Goal: Task Accomplishment & Management: Use online tool/utility

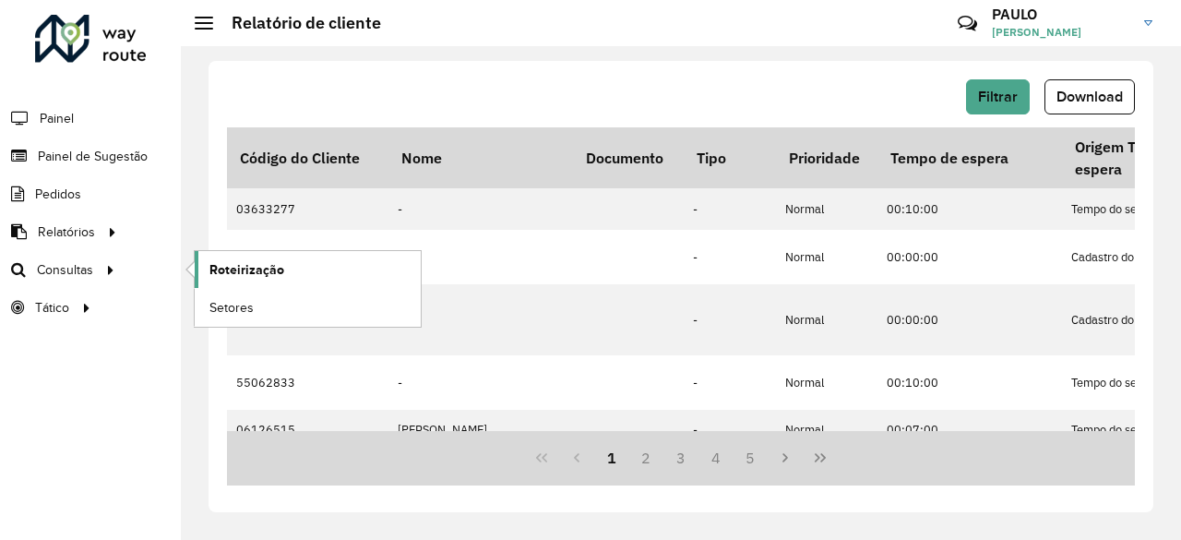
click at [227, 275] on span "Roteirização" at bounding box center [246, 269] width 75 height 19
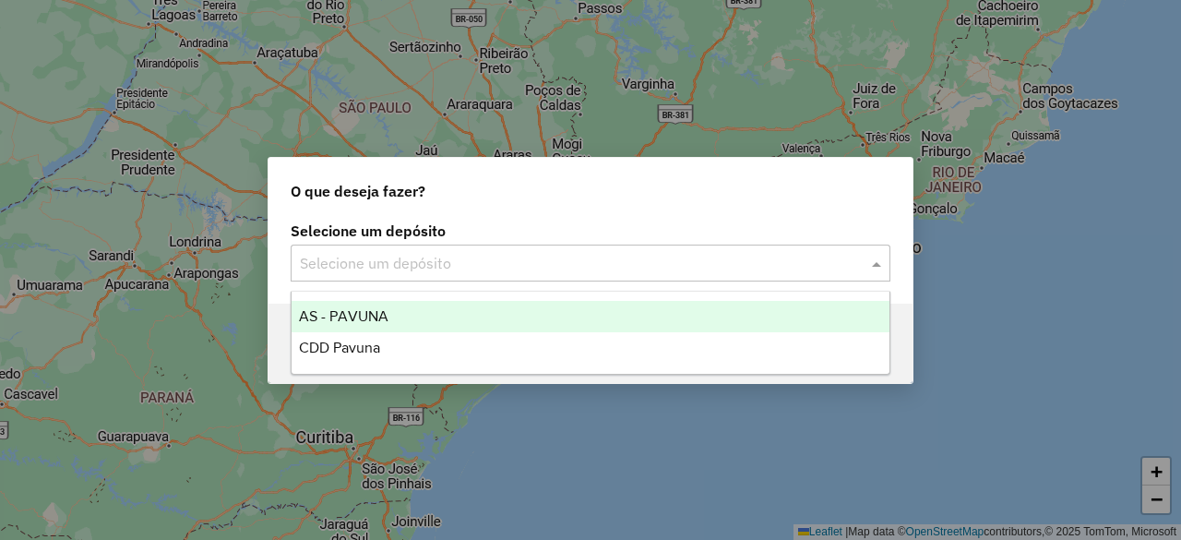
click at [318, 257] on input "text" at bounding box center [572, 264] width 544 height 22
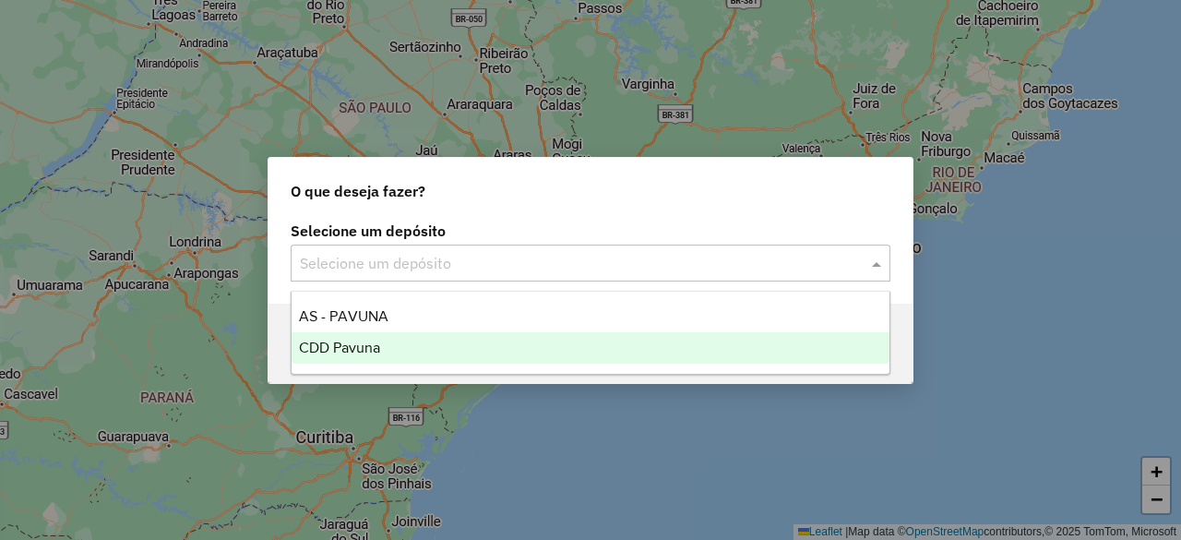
click at [327, 345] on span "CDD Pavuna" at bounding box center [339, 347] width 81 height 16
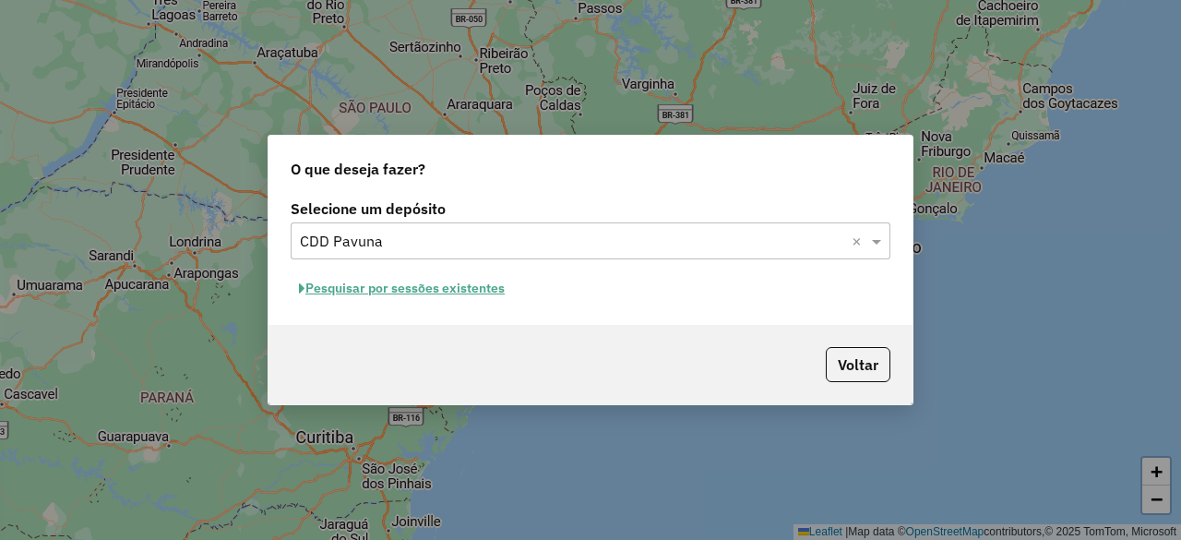
click at [478, 292] on button "Pesquisar por sessões existentes" at bounding box center [402, 288] width 222 height 29
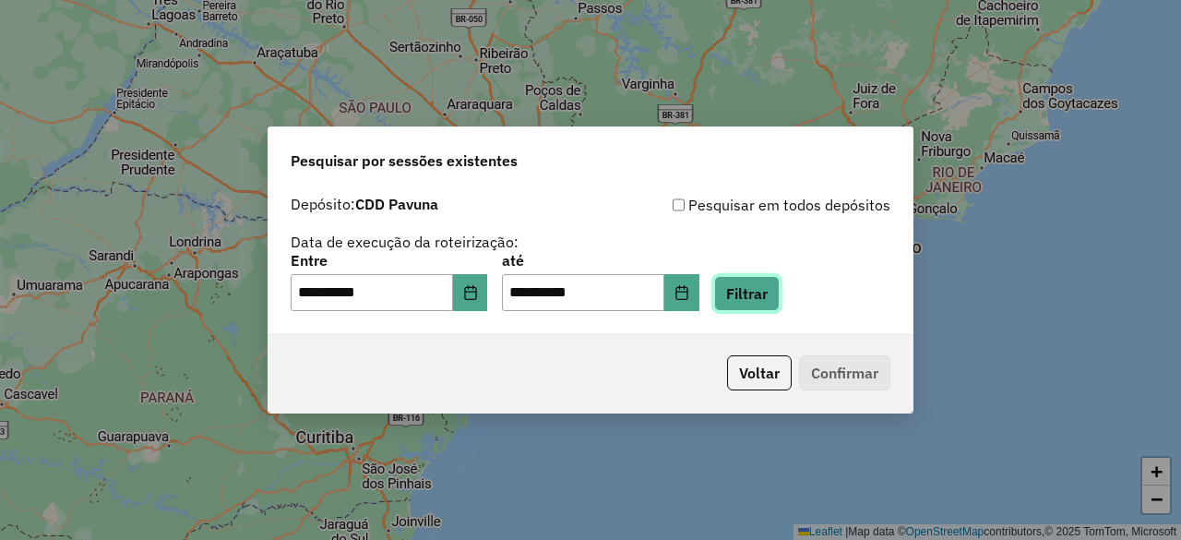
click at [779, 300] on button "Filtrar" at bounding box center [746, 293] width 65 height 35
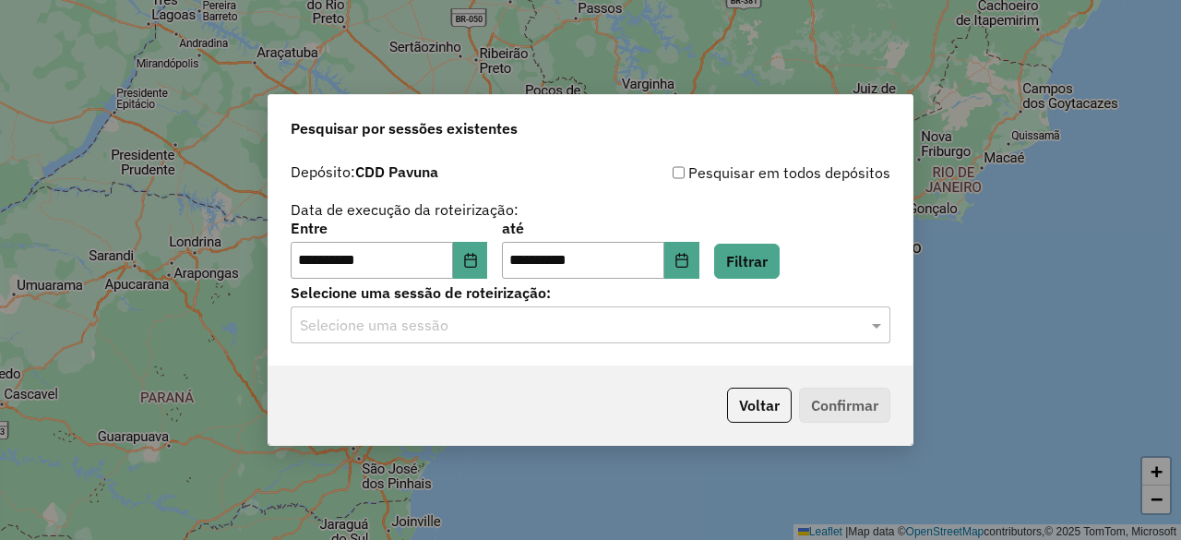
click at [465, 330] on input "text" at bounding box center [572, 326] width 544 height 22
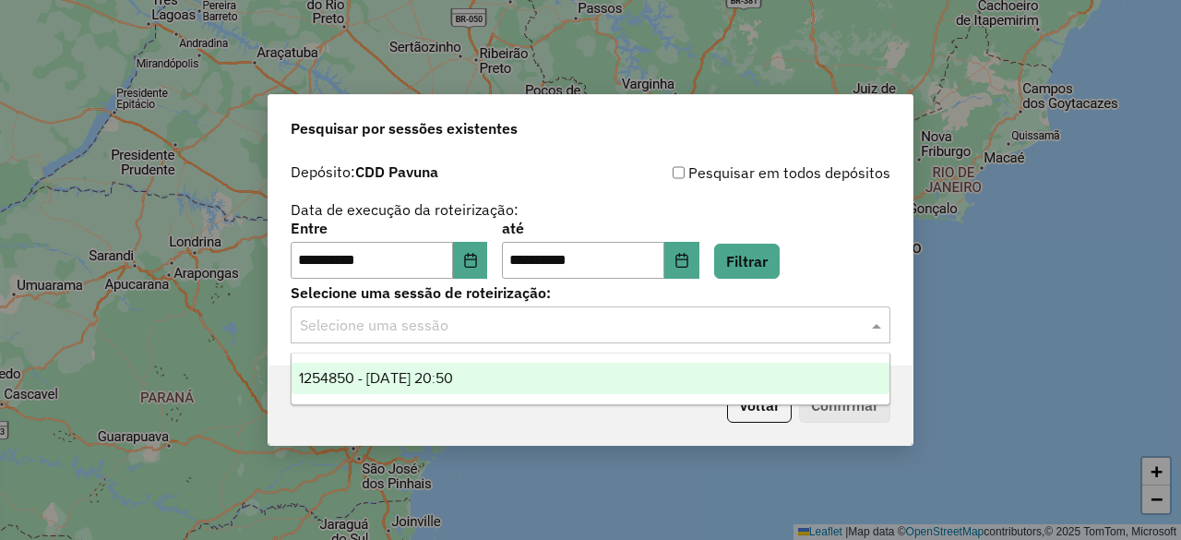
click at [352, 374] on span "1254850 - 28/08/2025 20:50" at bounding box center [376, 378] width 154 height 16
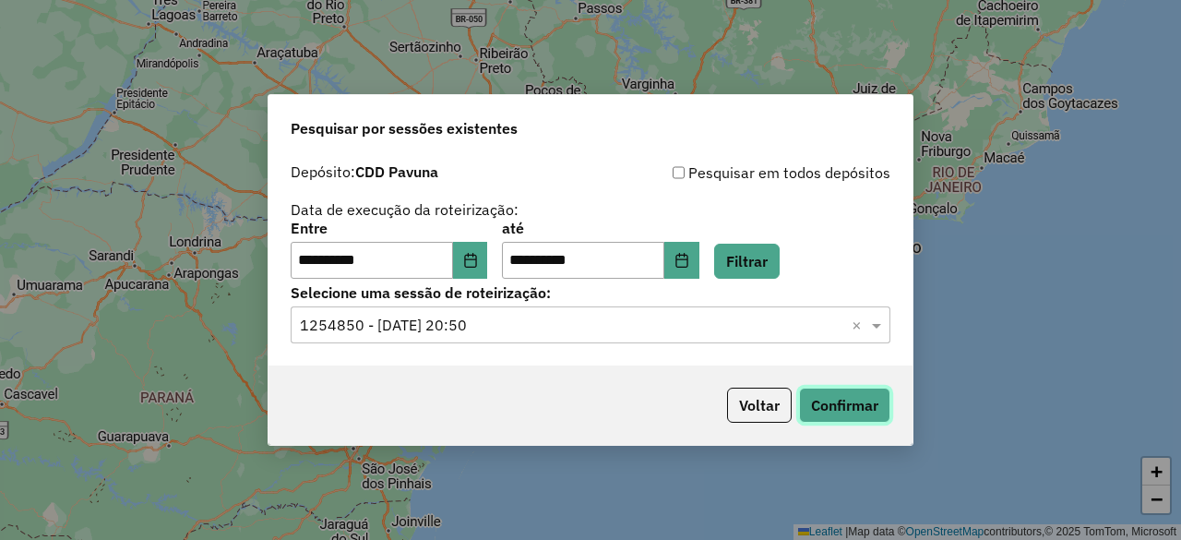
click at [843, 405] on button "Confirmar" at bounding box center [844, 404] width 91 height 35
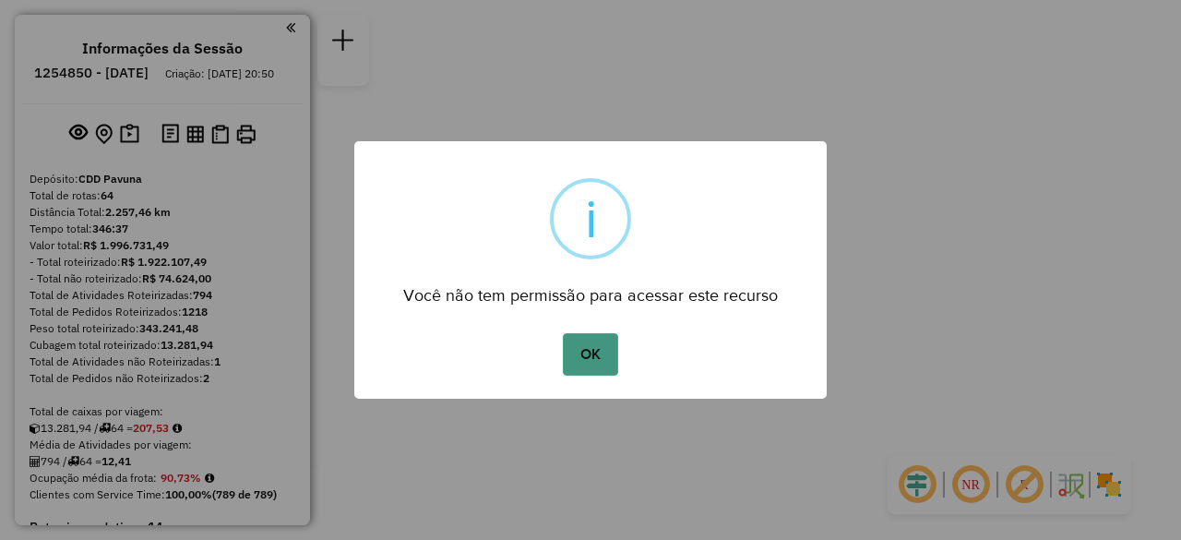
click at [566, 340] on button "OK" at bounding box center [590, 354] width 54 height 42
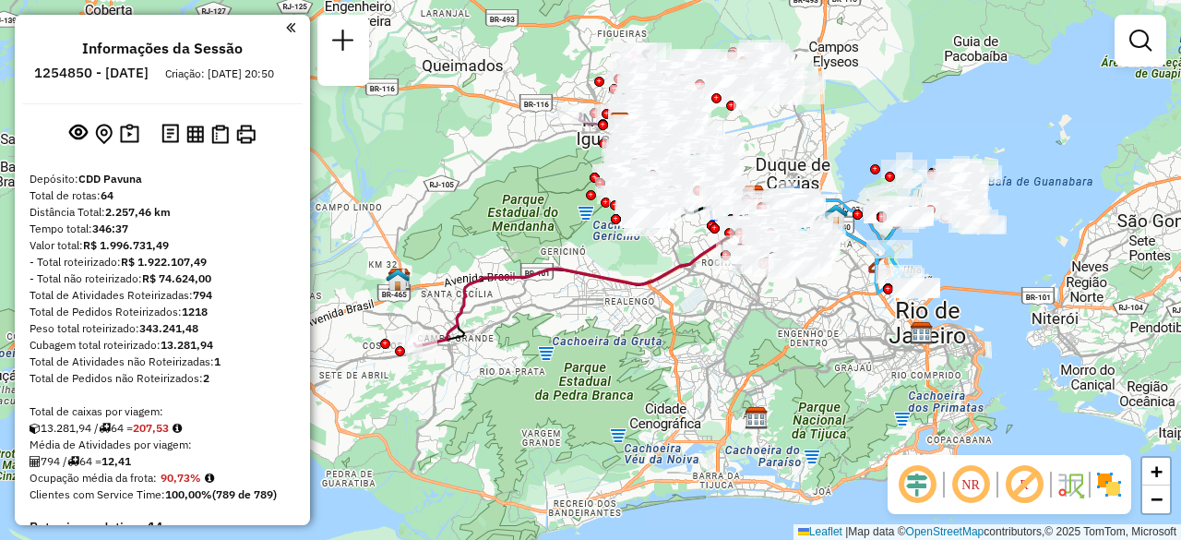
click at [288, 28] on em at bounding box center [290, 27] width 9 height 17
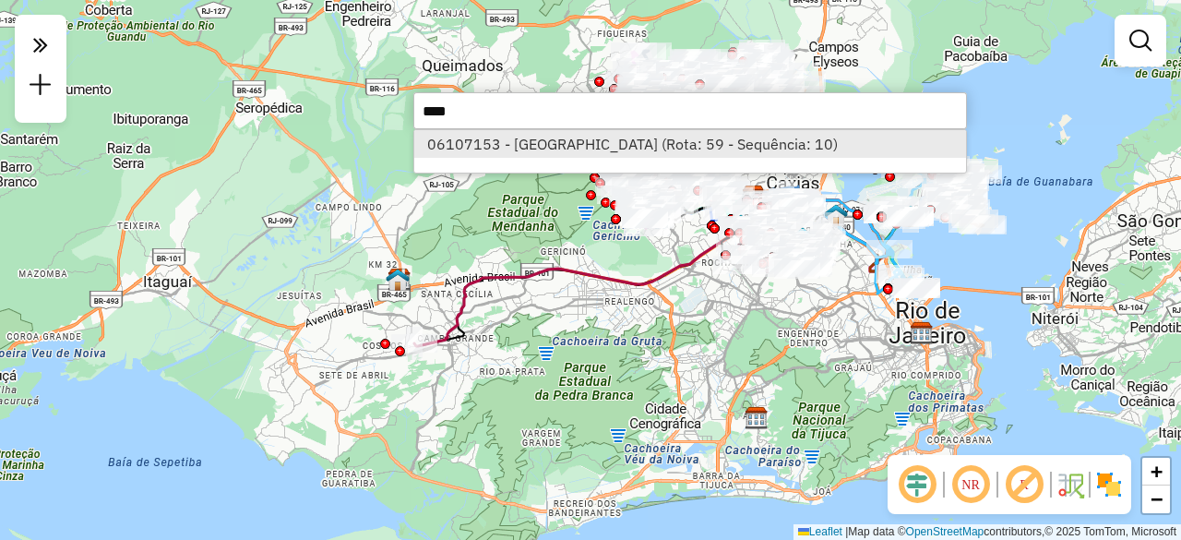
type input "****"
click at [452, 150] on li "06107153 - [GEOGRAPHIC_DATA] (Rota: 59 - Sequência: 10)" at bounding box center [690, 144] width 552 height 28
select select "**********"
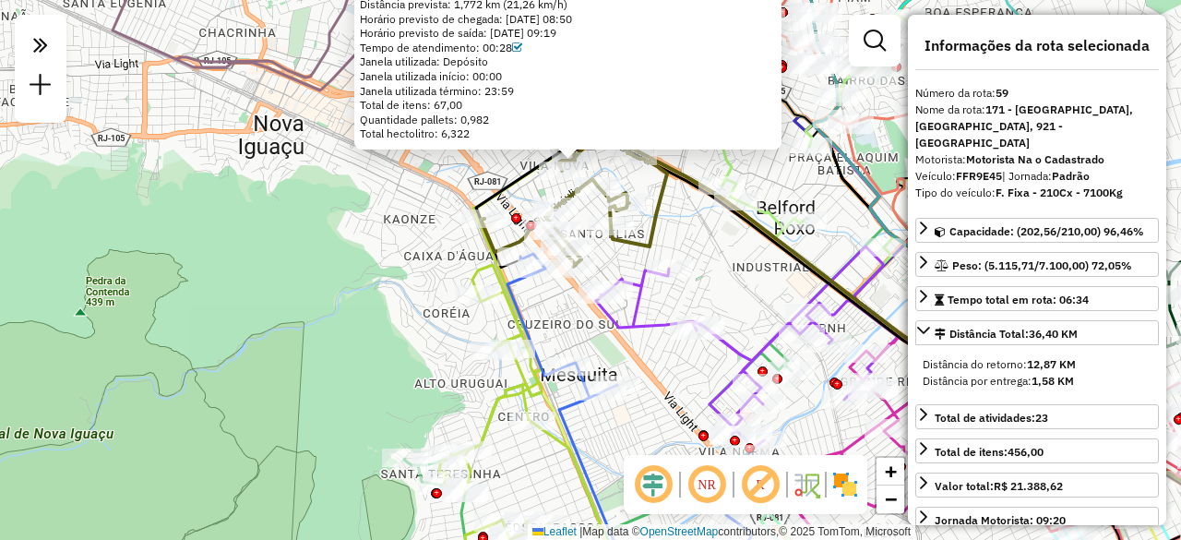
drag, startPoint x: 574, startPoint y: 156, endPoint x: 470, endPoint y: 192, distance: 109.4
click at [470, 192] on div "06107153 - VILA NOVA COMERCIO D Endereço: R [PERSON_NAME] 22 Bairro: [GEOGRAPHI…" at bounding box center [590, 270] width 1181 height 540
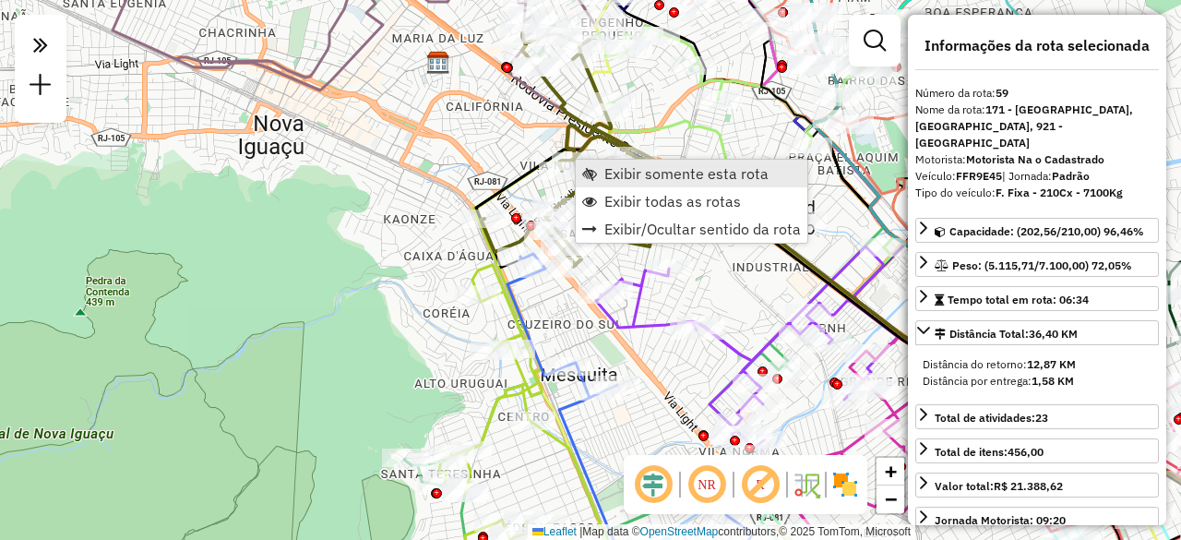
click at [624, 172] on span "Exibir somente esta rota" at bounding box center [686, 173] width 164 height 15
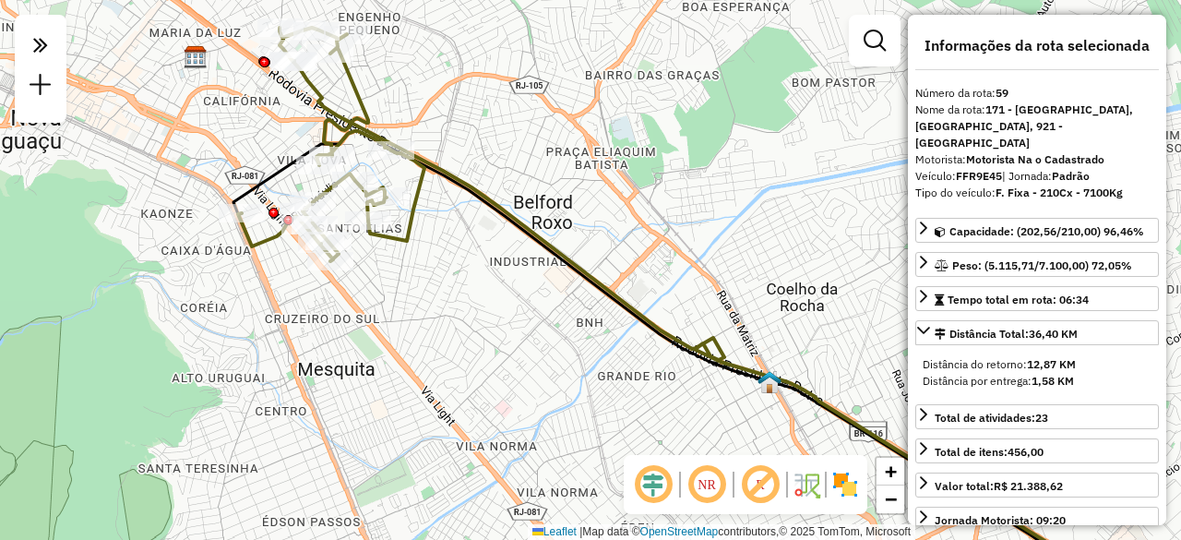
drag, startPoint x: 385, startPoint y: 115, endPoint x: 442, endPoint y: 134, distance: 60.1
click at [424, 134] on icon at bounding box center [331, 144] width 186 height 233
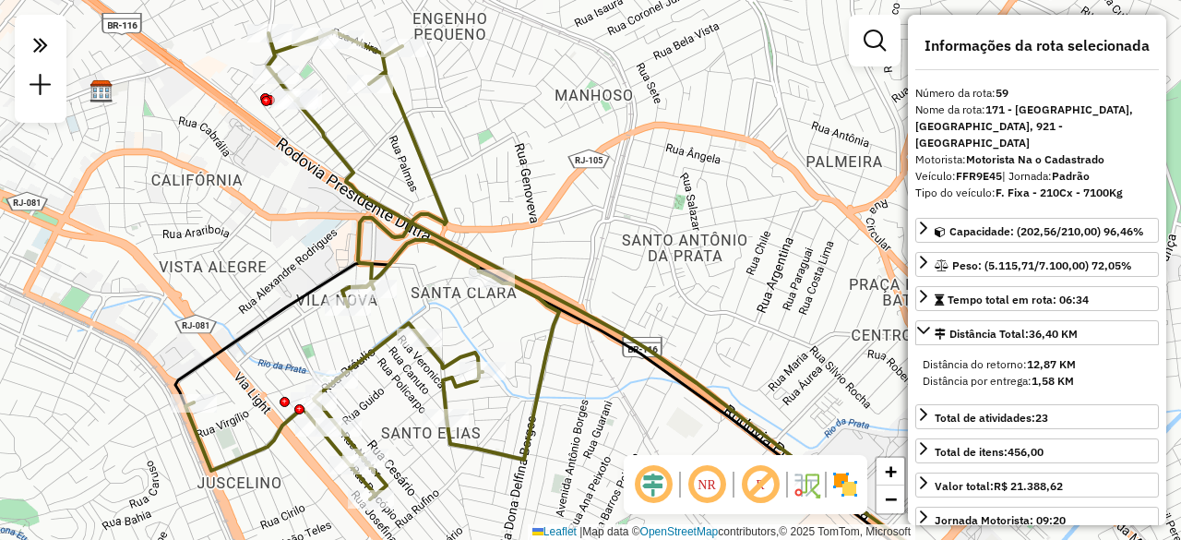
drag, startPoint x: 440, startPoint y: 113, endPoint x: 458, endPoint y: 180, distance: 68.7
click at [458, 180] on div "Janela de atendimento Grade de atendimento Capacidade Transportadoras Veículos …" at bounding box center [590, 270] width 1181 height 540
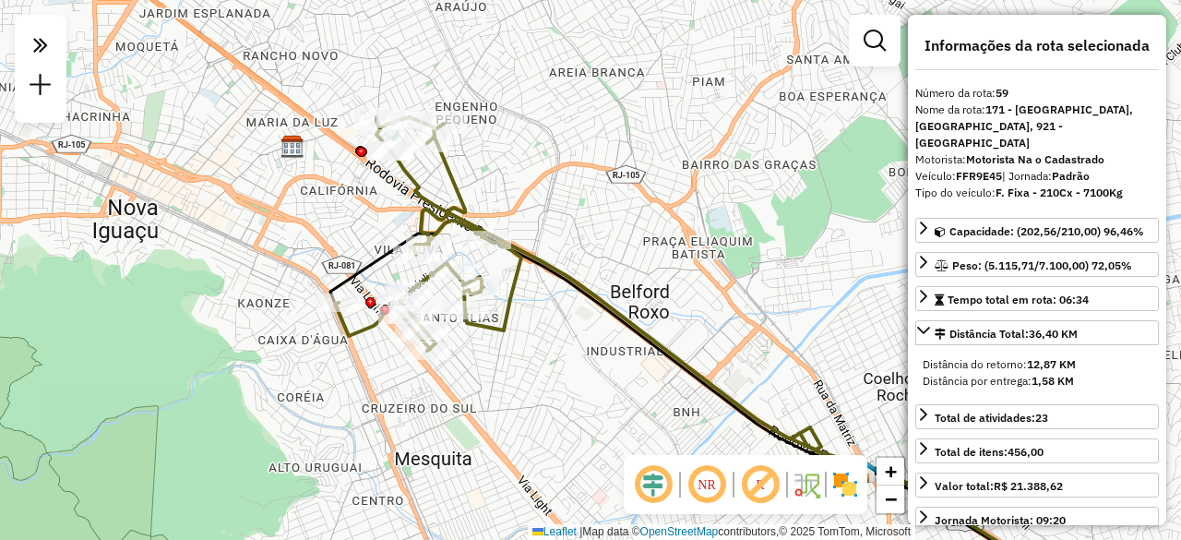
drag, startPoint x: 375, startPoint y: 217, endPoint x: 399, endPoint y: 231, distance: 27.7
click at [399, 231] on div "Janela de atendimento Grade de atendimento Capacidade Transportadoras Veículos …" at bounding box center [590, 270] width 1181 height 540
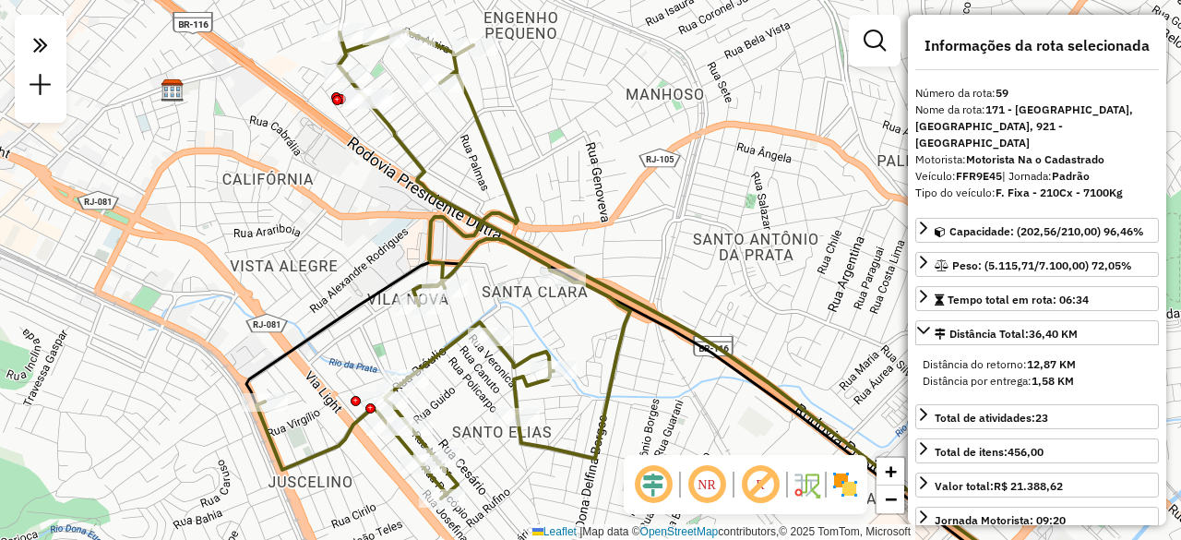
drag, startPoint x: 408, startPoint y: 202, endPoint x: 374, endPoint y: 222, distance: 39.7
click at [374, 222] on div "Janela de atendimento Grade de atendimento Capacidade Transportadoras Veículos …" at bounding box center [590, 270] width 1181 height 540
click at [921, 220] on icon at bounding box center [923, 227] width 15 height 15
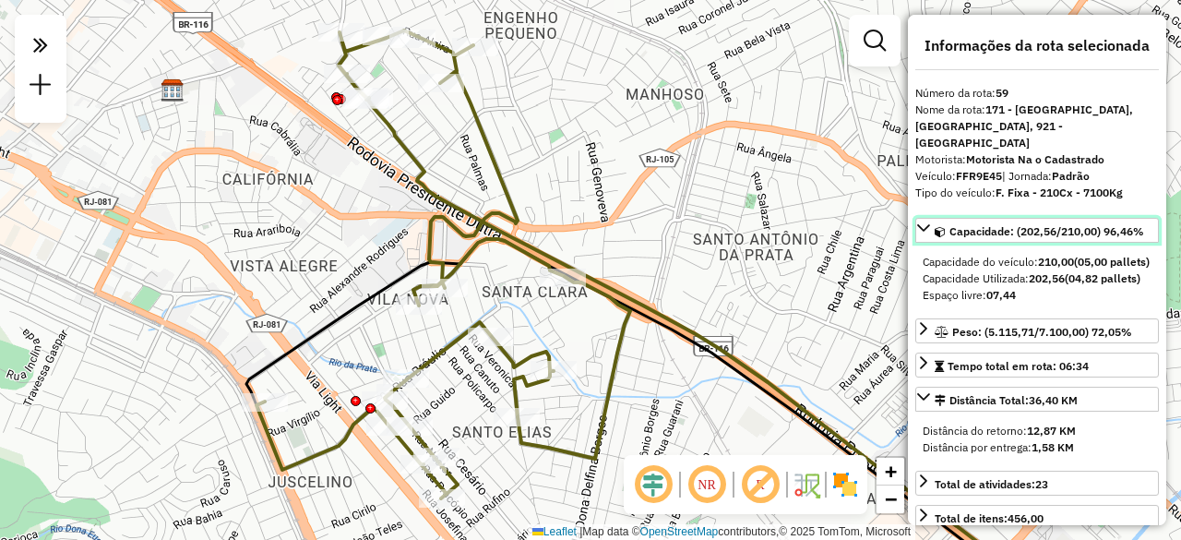
click at [922, 224] on icon at bounding box center [923, 227] width 13 height 7
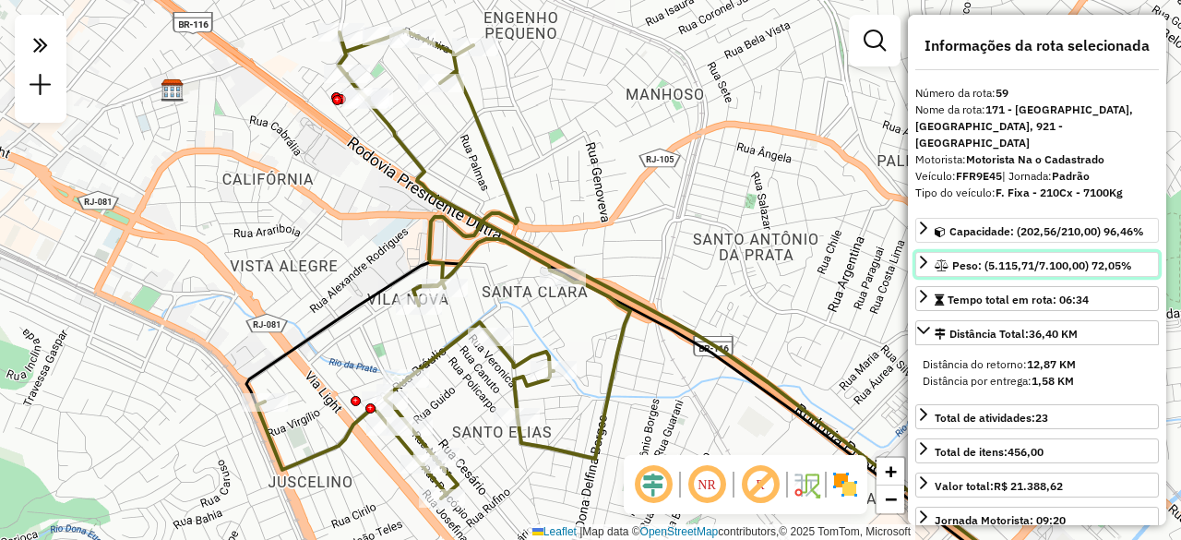
click at [922, 255] on icon at bounding box center [923, 262] width 15 height 15
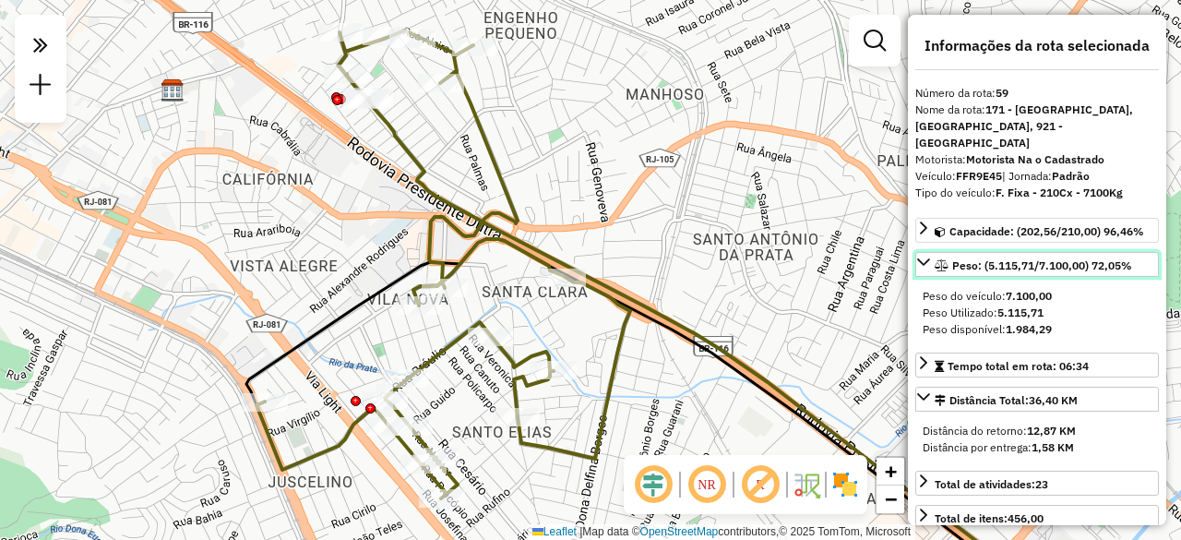
click at [922, 258] on icon at bounding box center [923, 261] width 13 height 7
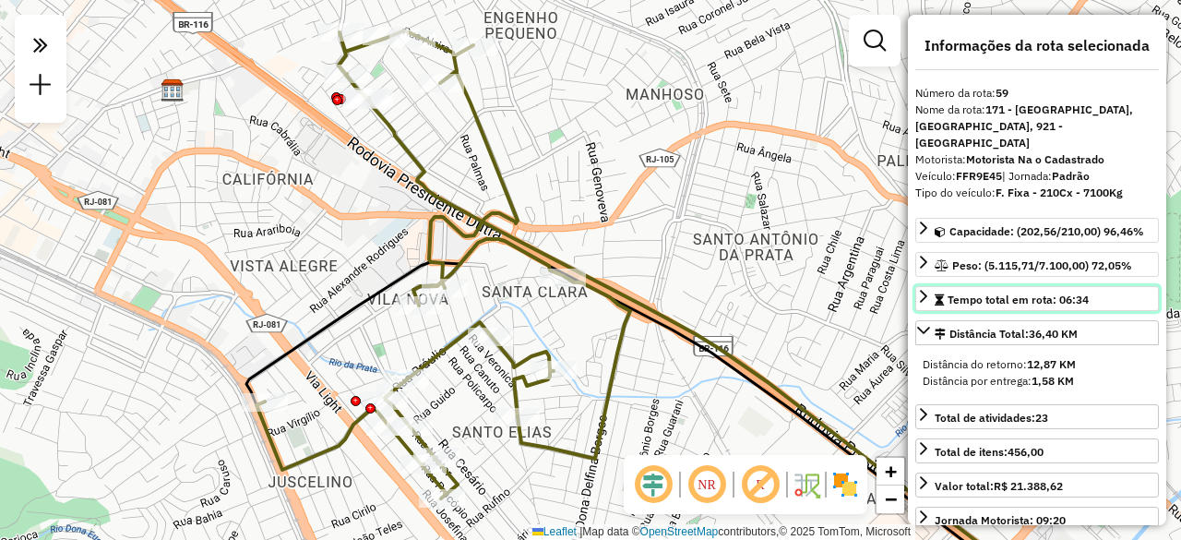
click at [921, 289] on icon at bounding box center [923, 296] width 15 height 15
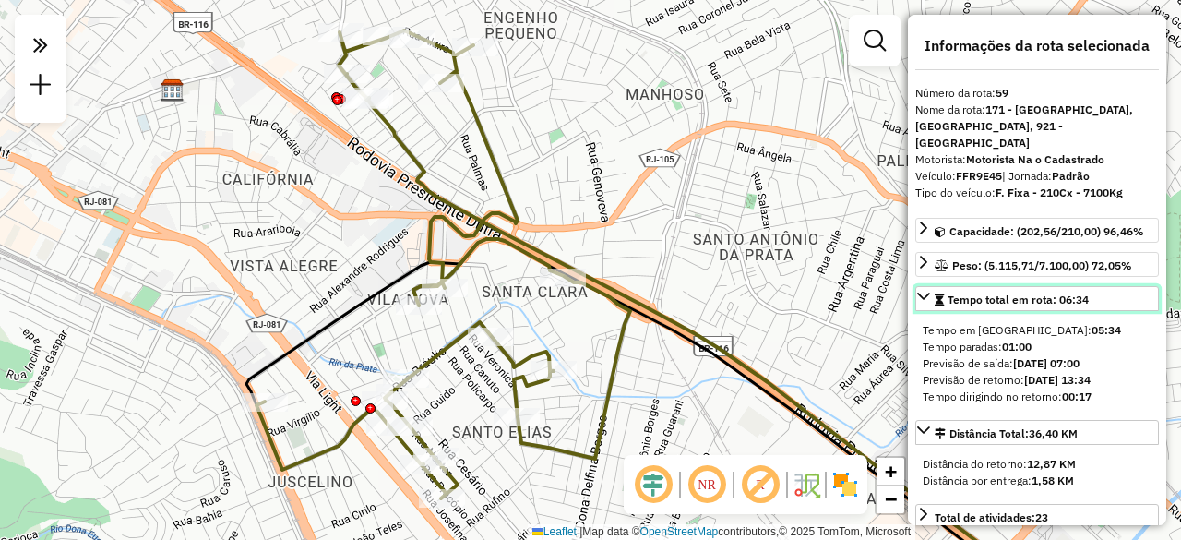
click at [921, 292] on icon at bounding box center [923, 295] width 13 height 7
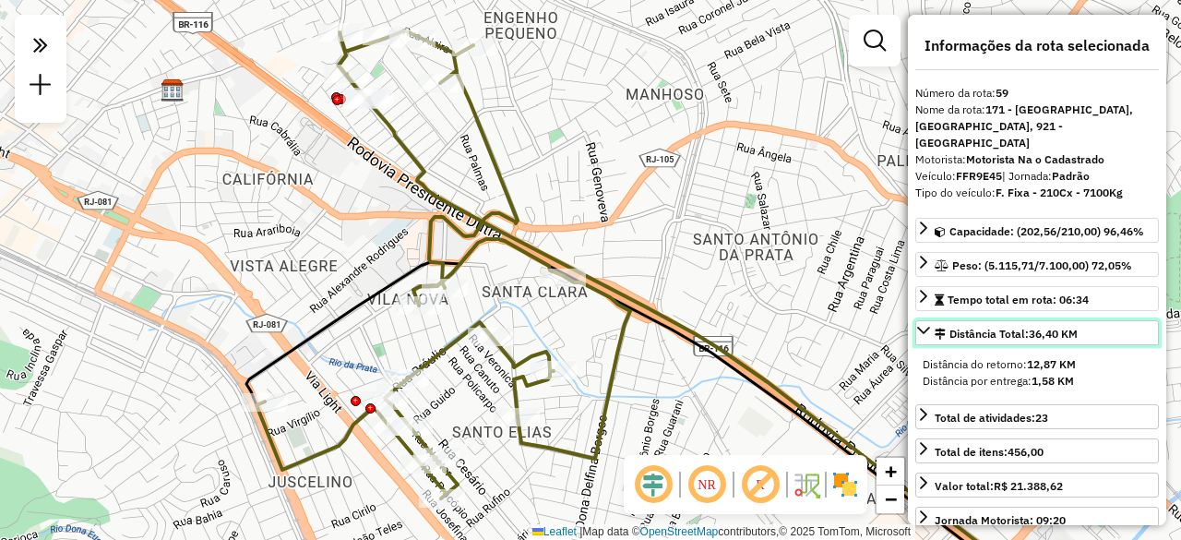
click at [924, 323] on icon at bounding box center [923, 330] width 15 height 15
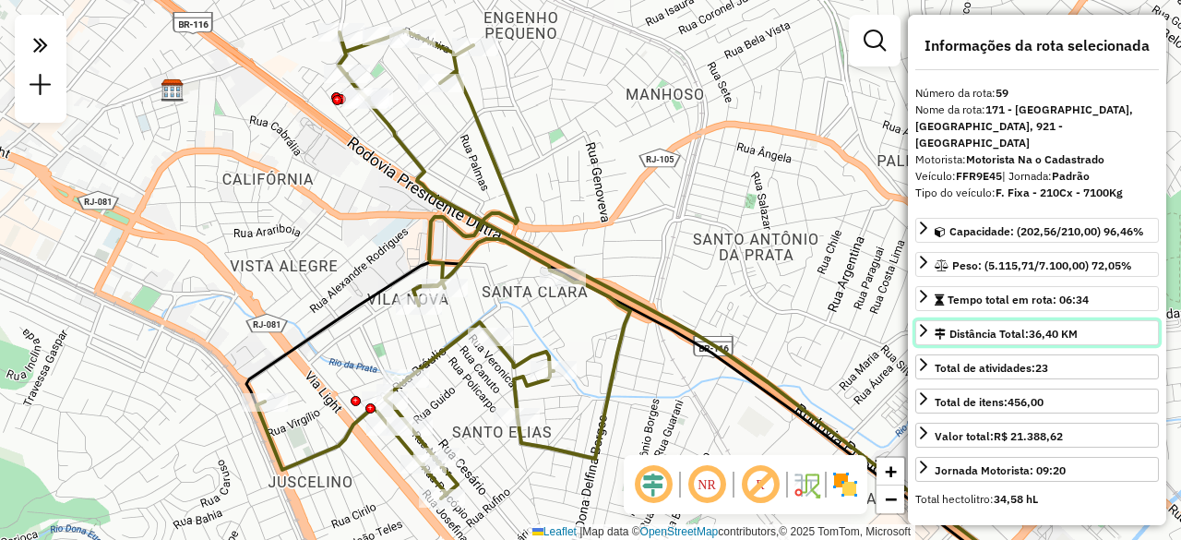
click at [919, 323] on icon at bounding box center [923, 330] width 15 height 15
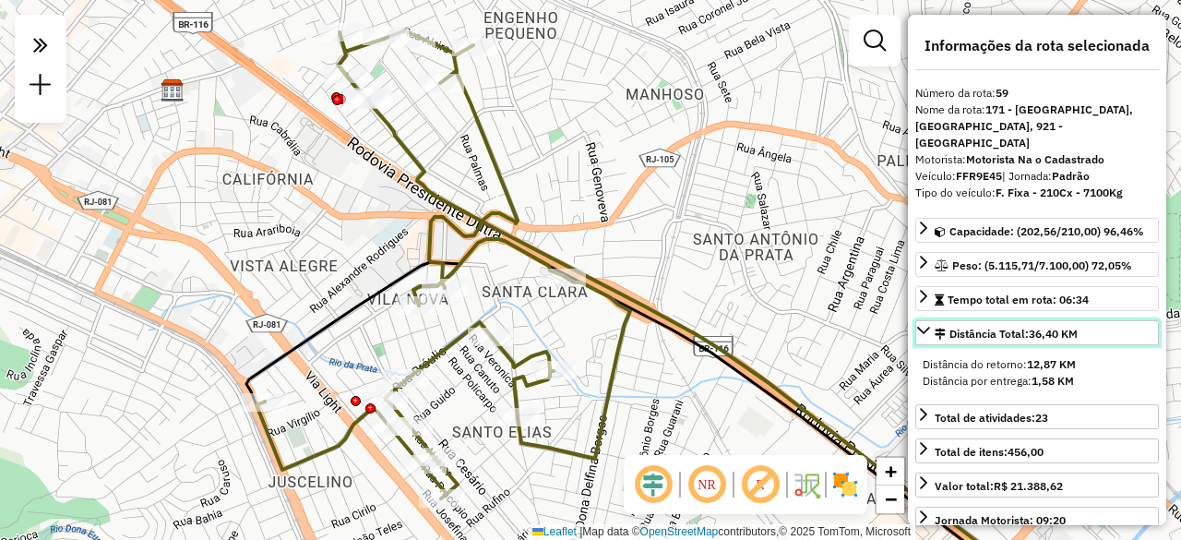
click at [919, 327] on icon at bounding box center [923, 330] width 13 height 7
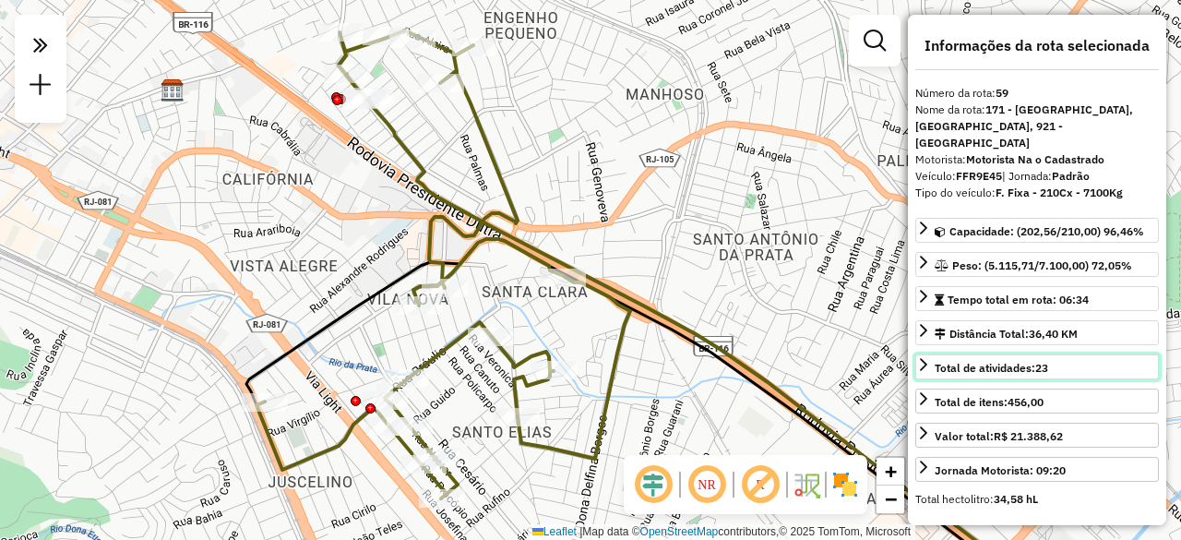
click at [921, 357] on icon at bounding box center [923, 364] width 15 height 15
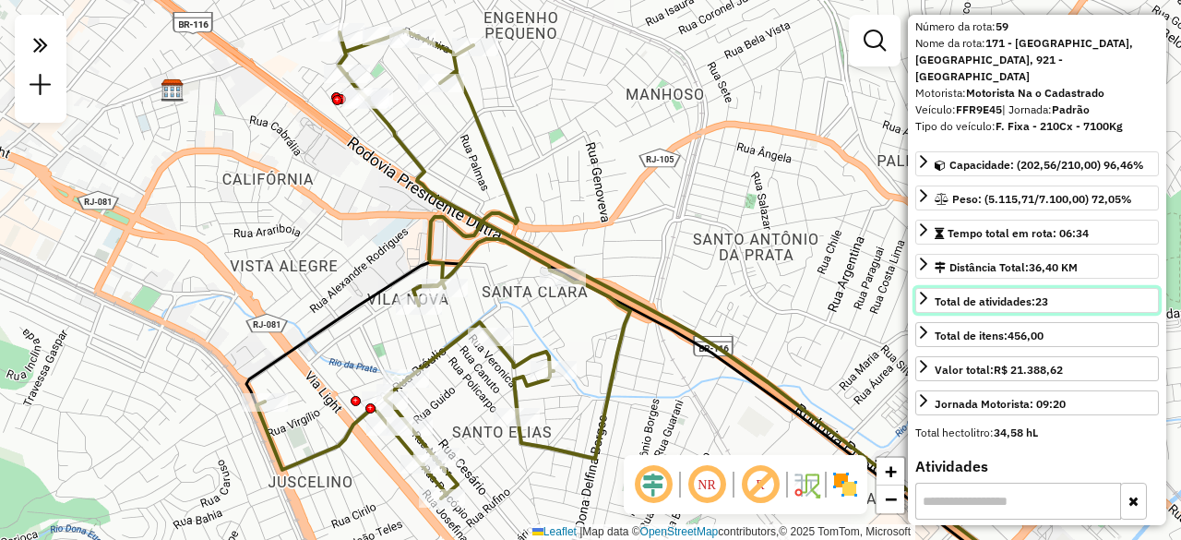
scroll to position [92, 0]
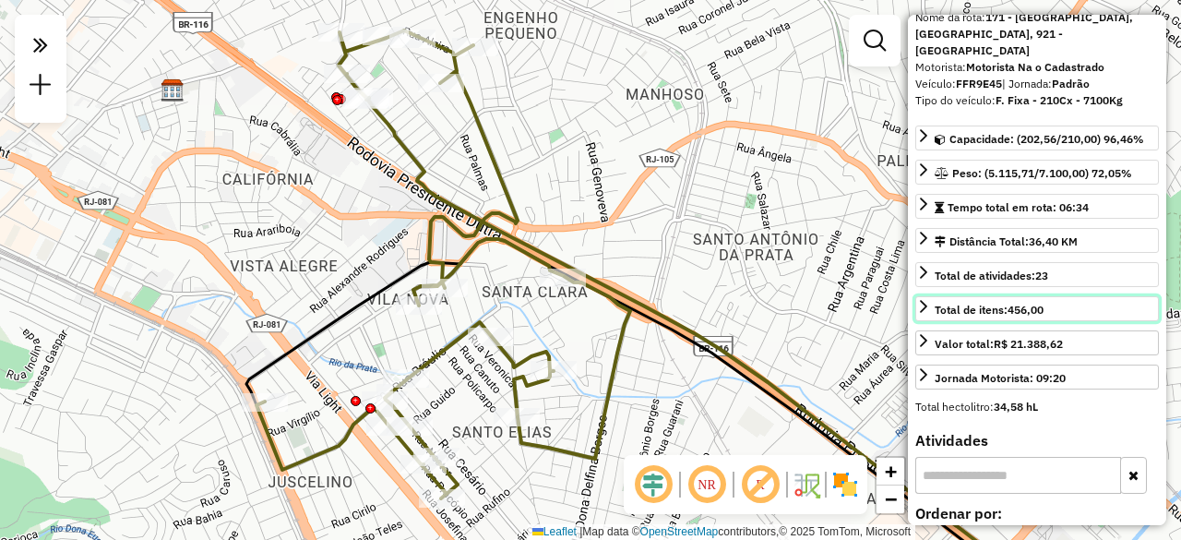
click at [922, 299] on icon at bounding box center [923, 306] width 15 height 15
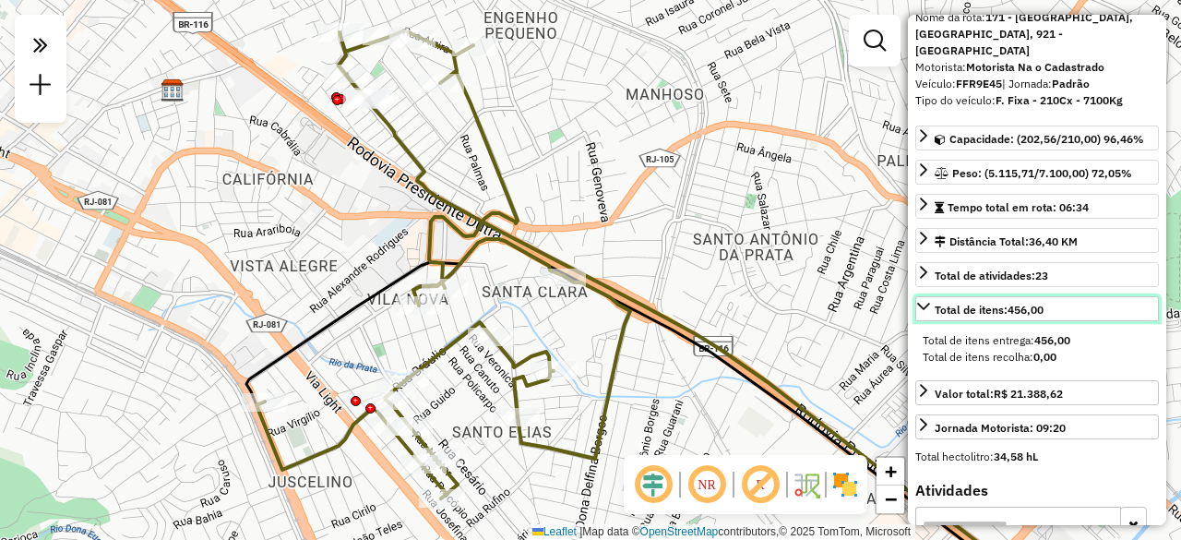
click at [922, 299] on icon at bounding box center [923, 306] width 15 height 15
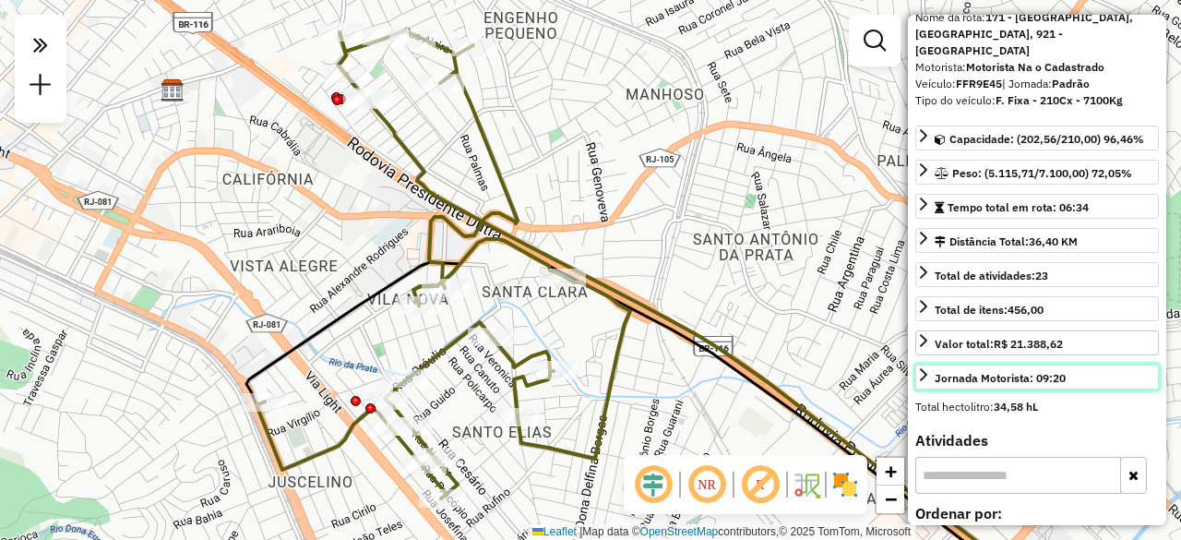
click at [921, 367] on icon at bounding box center [923, 374] width 15 height 15
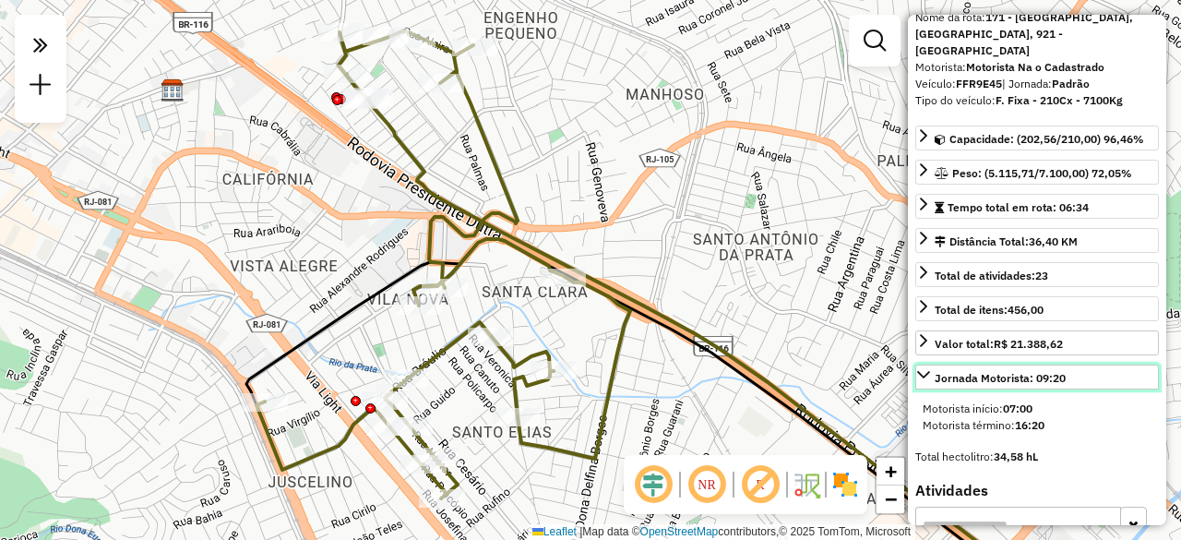
click at [921, 371] on icon at bounding box center [923, 374] width 13 height 7
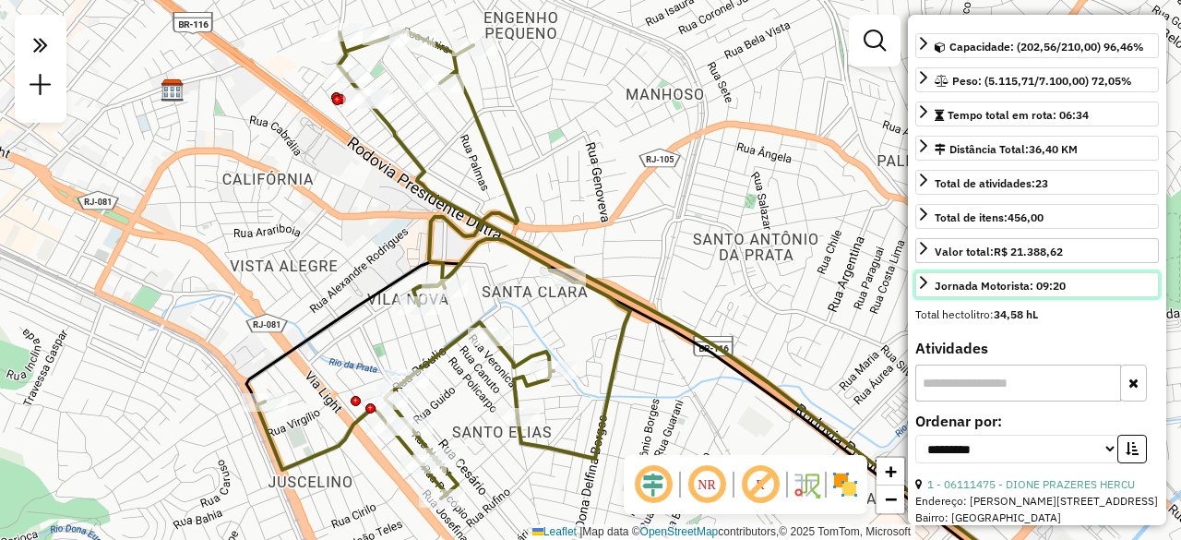
scroll to position [277, 0]
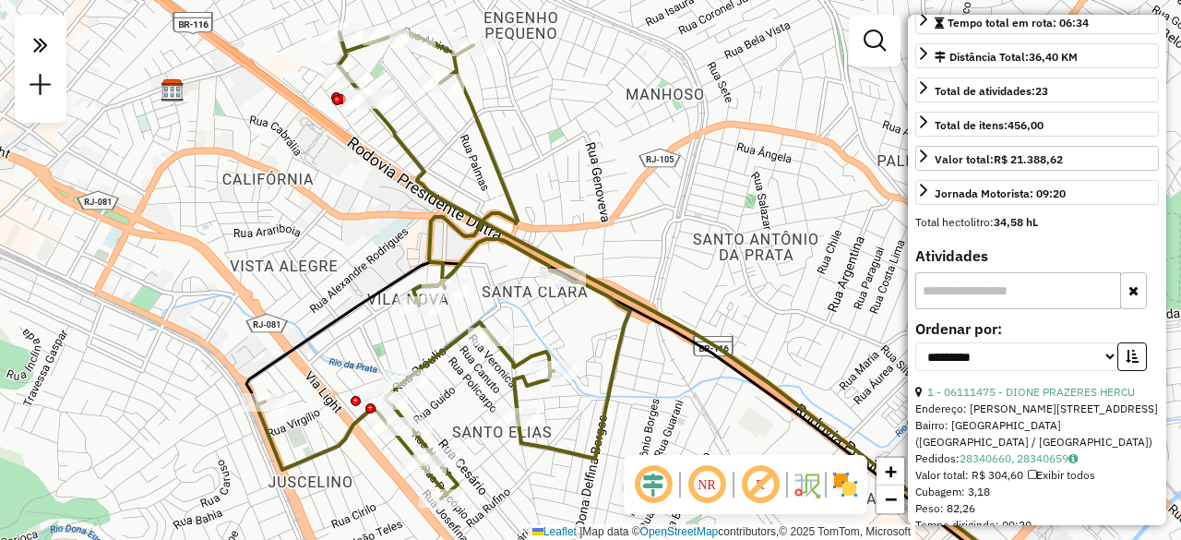
click at [1128, 284] on icon "button" at bounding box center [1133, 290] width 10 height 13
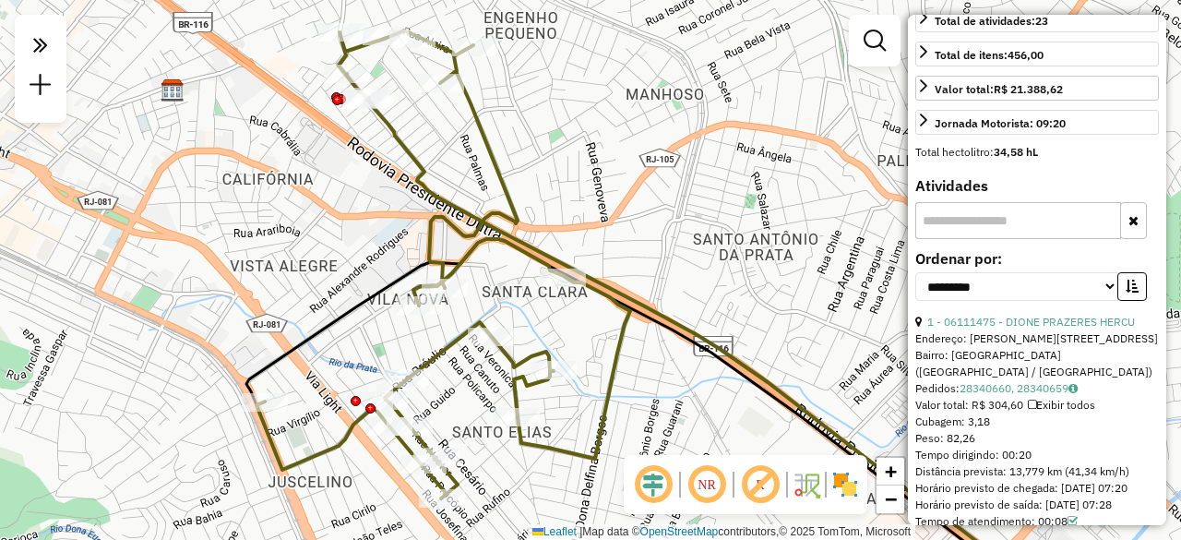
scroll to position [369, 0]
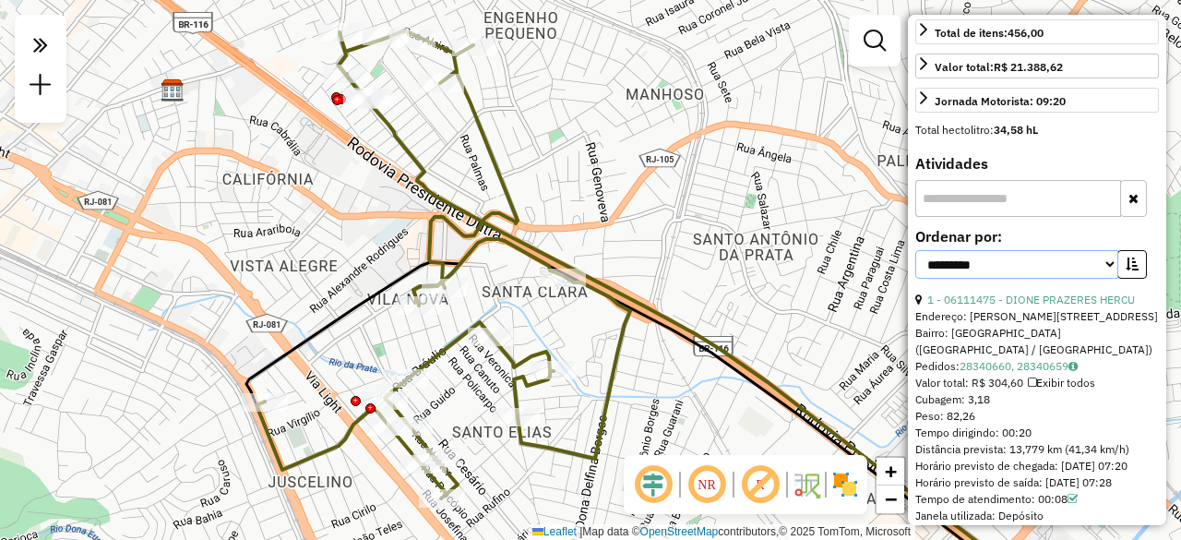
click at [1103, 250] on select "**********" at bounding box center [1016, 264] width 203 height 29
select select "**********"
click at [915, 250] on select "**********" at bounding box center [1016, 264] width 203 height 29
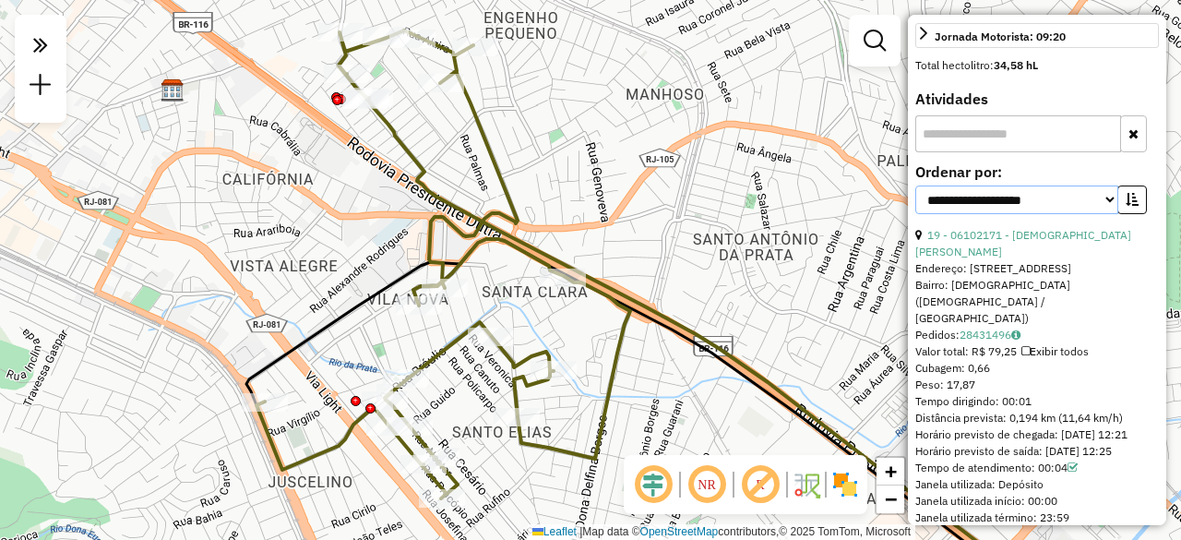
scroll to position [461, 0]
